Goal: Information Seeking & Learning: Learn about a topic

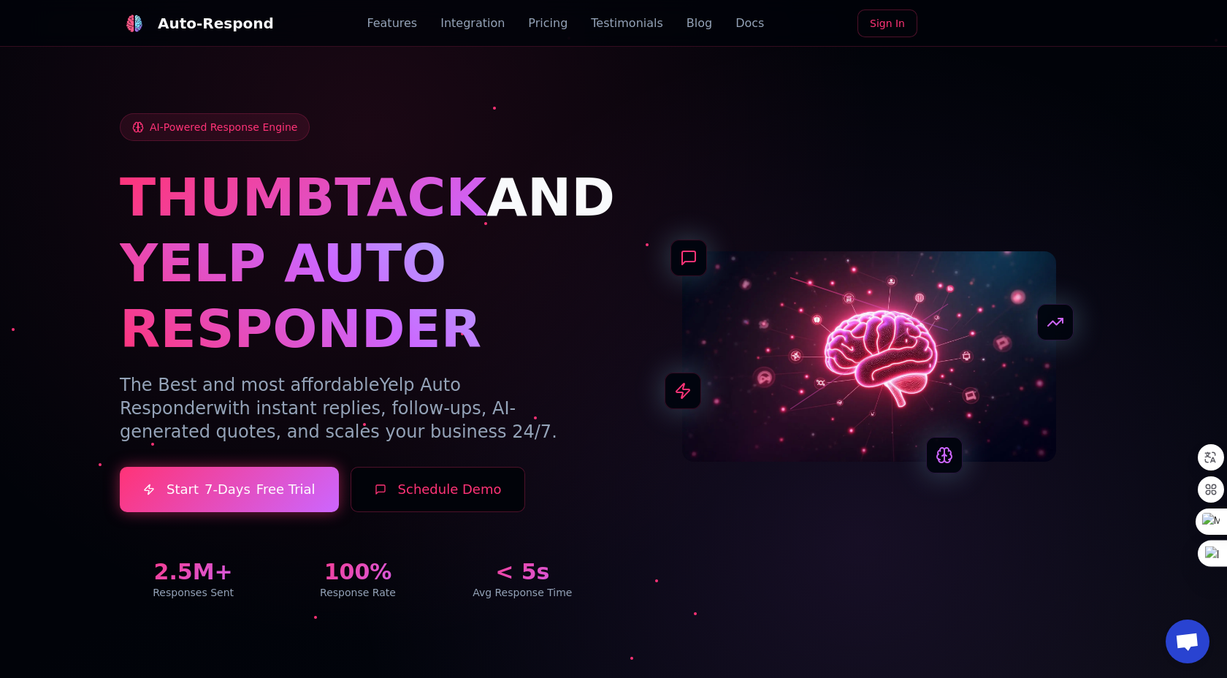
click at [1161, 216] on div at bounding box center [613, 339] width 1227 height 678
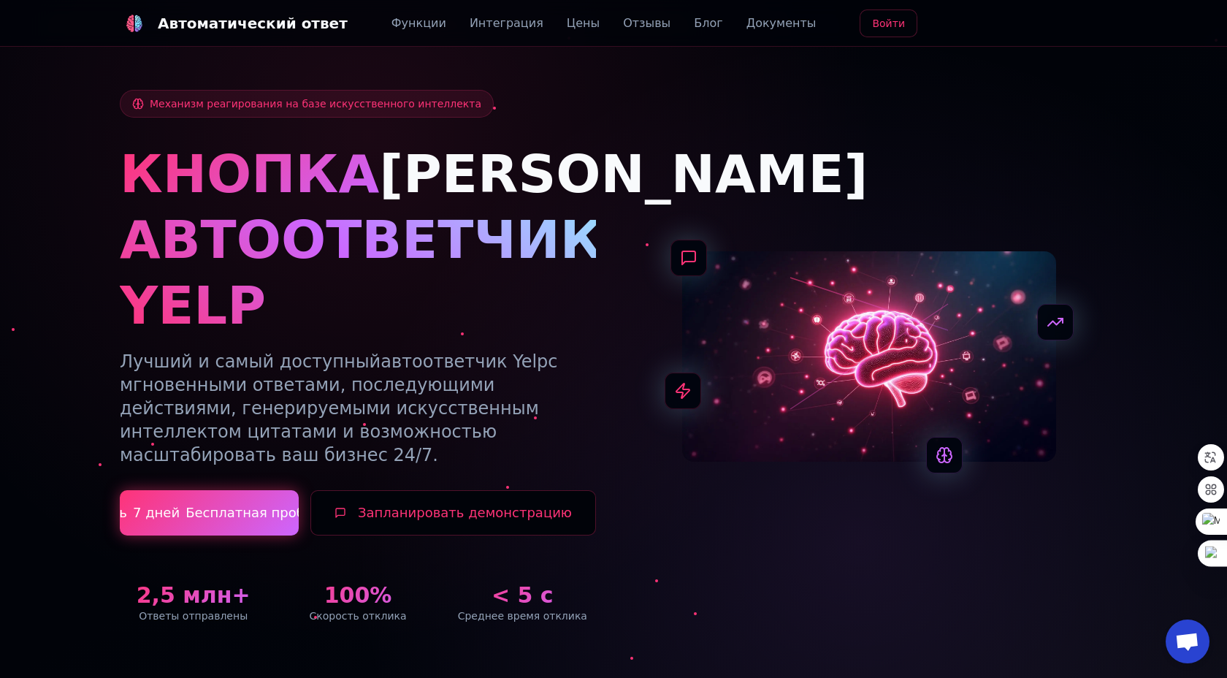
click at [1087, 222] on div "Механизм реагирования на базе искусственного интеллекта КНОПКА И АВТООТВЕТЧИК Y…" at bounding box center [614, 356] width 988 height 533
click at [429, 505] on font "Запланировать демонстрацию" at bounding box center [465, 512] width 214 height 15
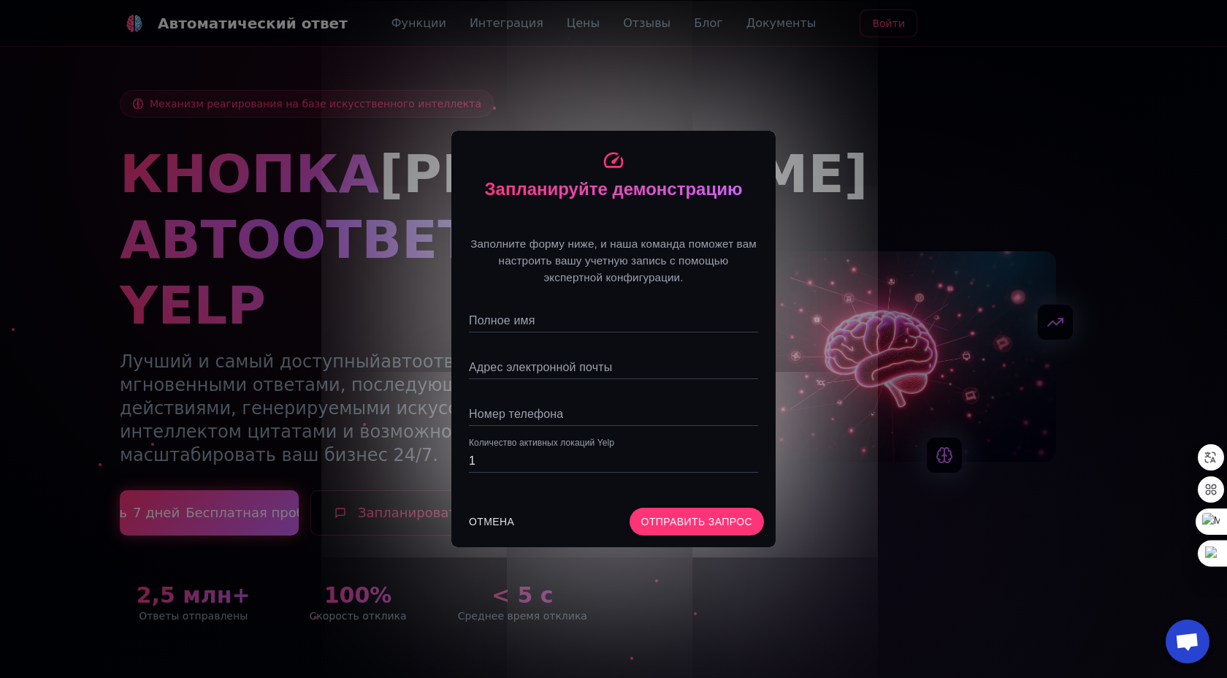
click at [880, 139] on div "Запланируйте демонстрацию Заполните форму ниже, и наша команда поможет вам наст…" at bounding box center [613, 339] width 1227 height 678
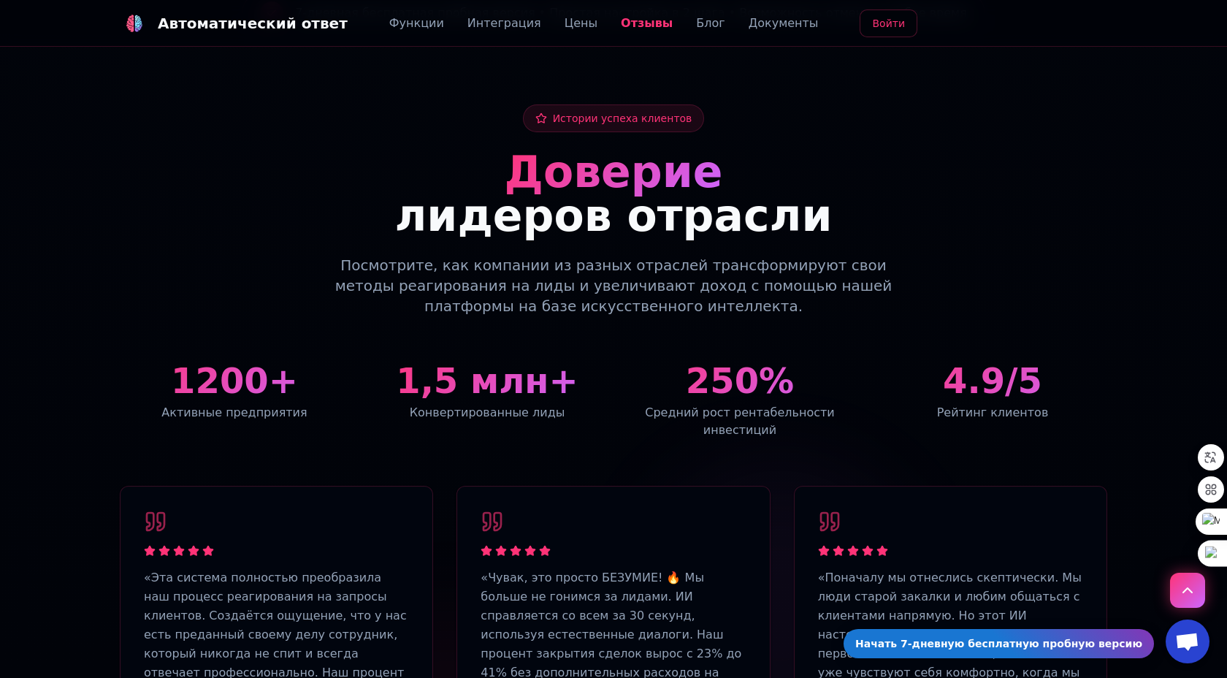
scroll to position [3804, 0]
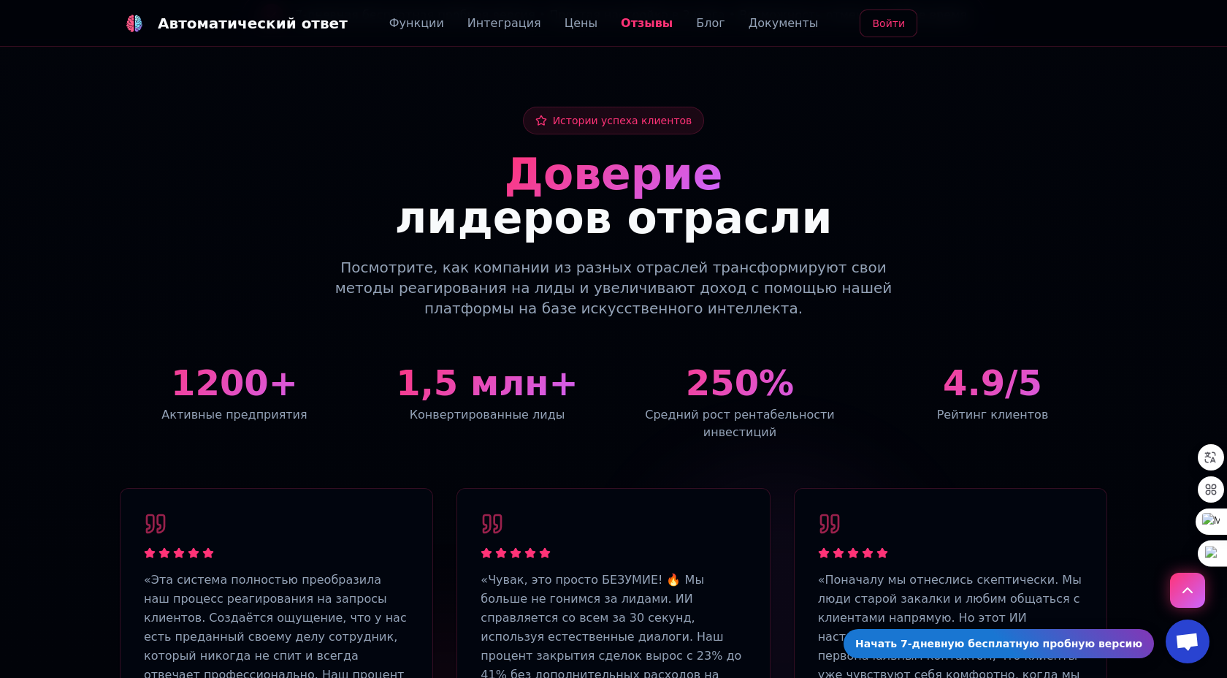
click at [1151, 348] on div at bounding box center [613, 682] width 1227 height 1291
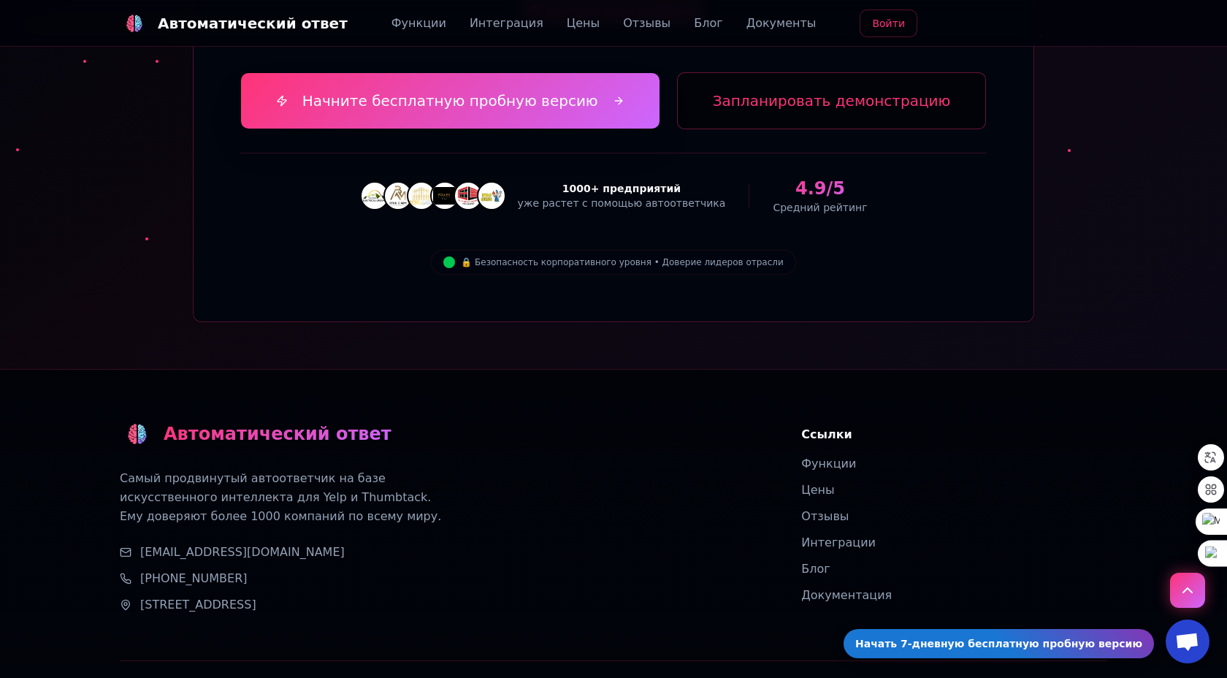
scroll to position [5741, 0]
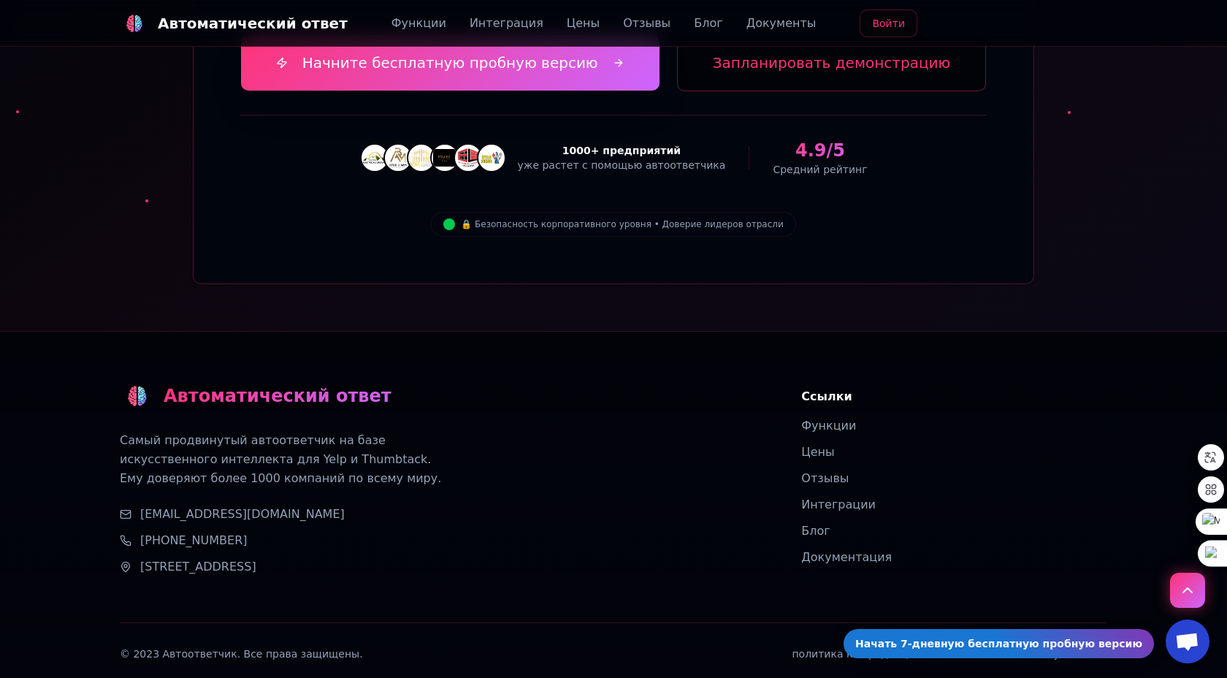
click at [834, 497] on font "Интеграции" at bounding box center [838, 504] width 75 height 14
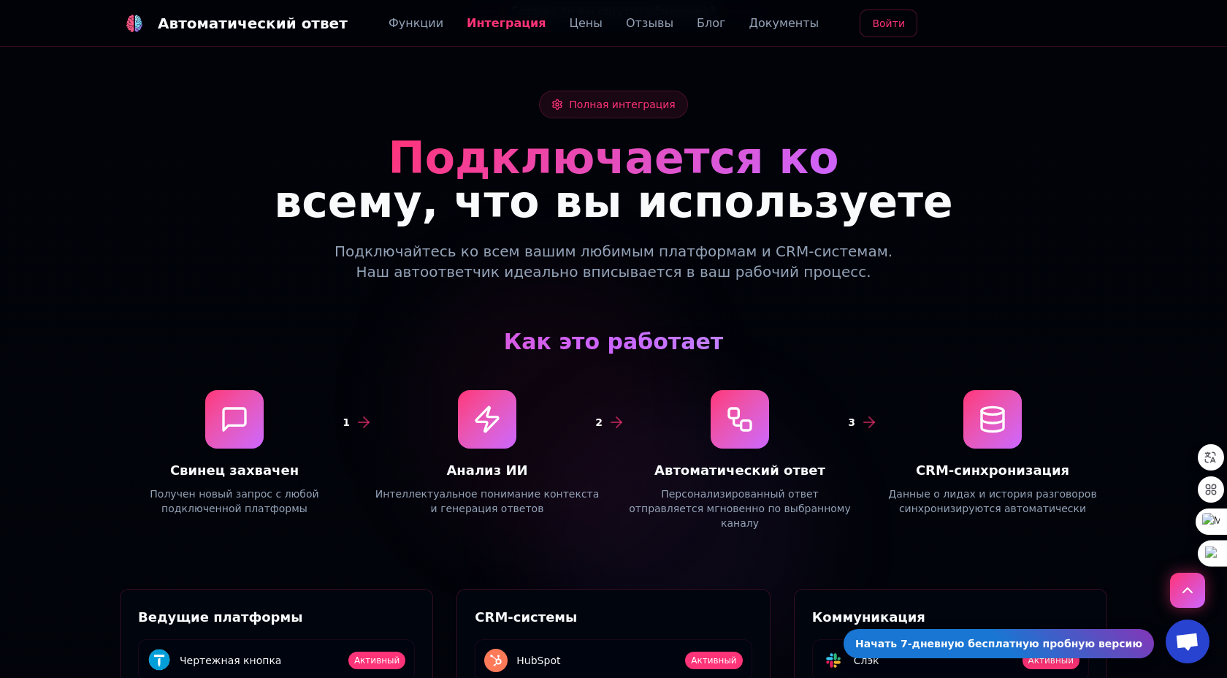
click at [559, 102] on circle at bounding box center [557, 103] width 3 height 3
click at [573, 24] on font "Цены" at bounding box center [586, 23] width 33 height 14
